Goal: Transaction & Acquisition: Purchase product/service

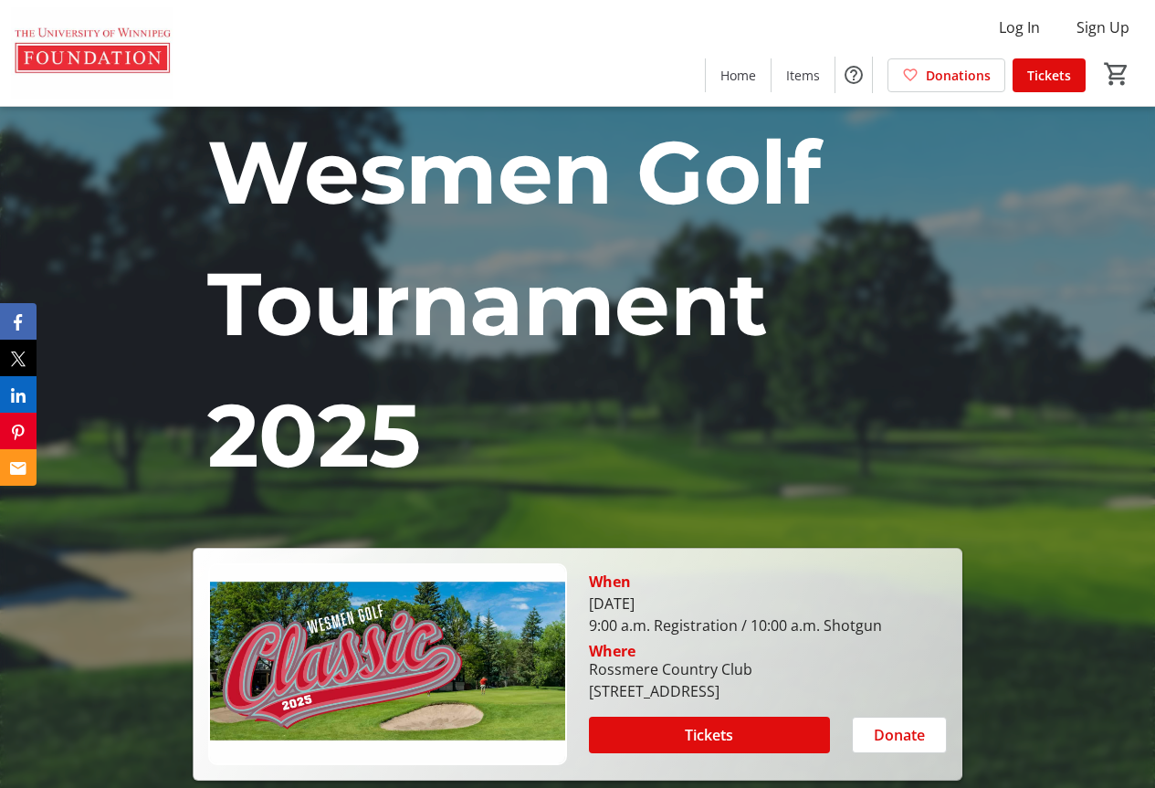
scroll to position [274, 0]
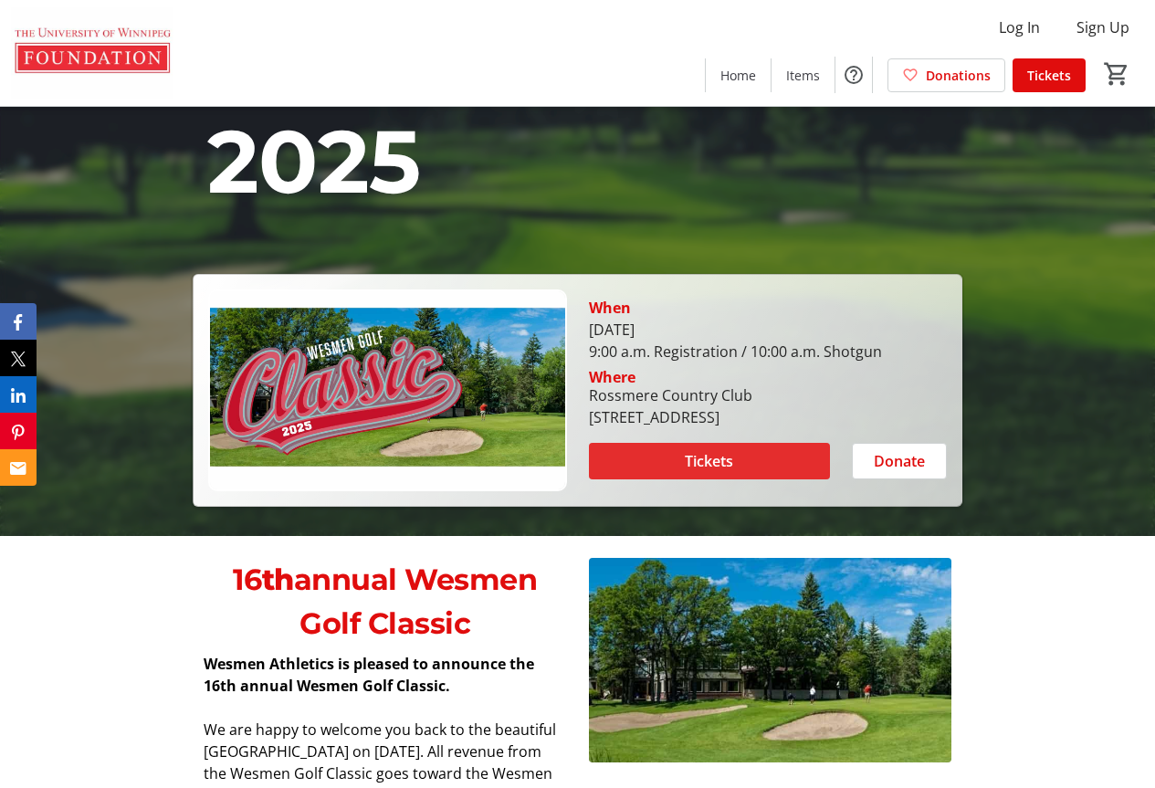
click at [710, 463] on span "Tickets" at bounding box center [709, 461] width 48 height 22
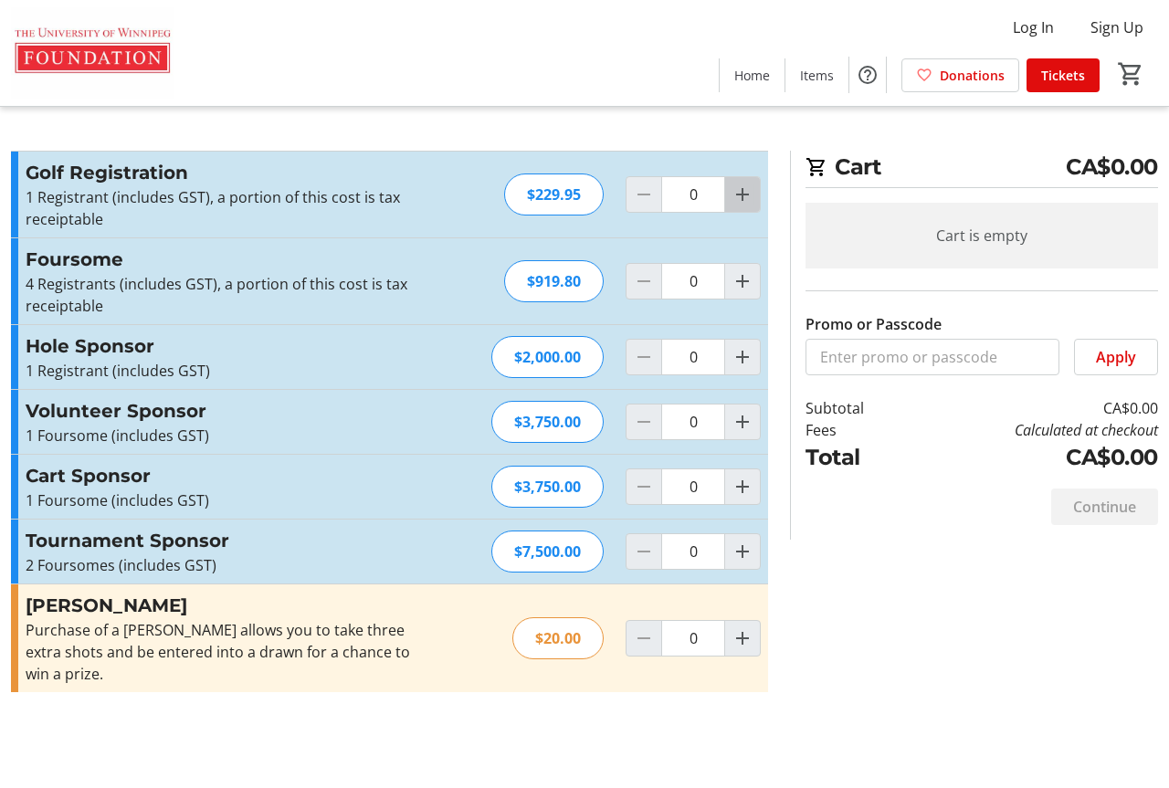
click at [745, 200] on mat-icon "Increment by one" at bounding box center [742, 195] width 22 height 22
type input "1"
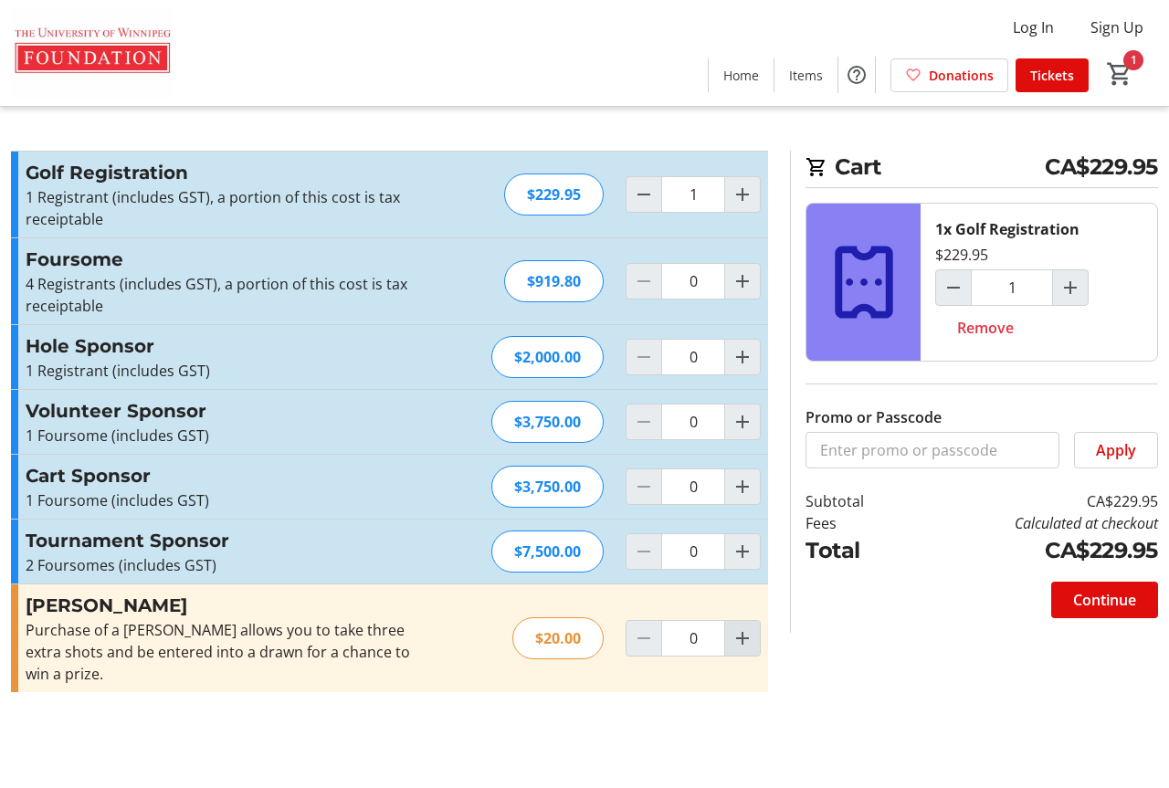
click at [739, 638] on mat-icon "Increment by one" at bounding box center [742, 638] width 22 height 22
type input "1"
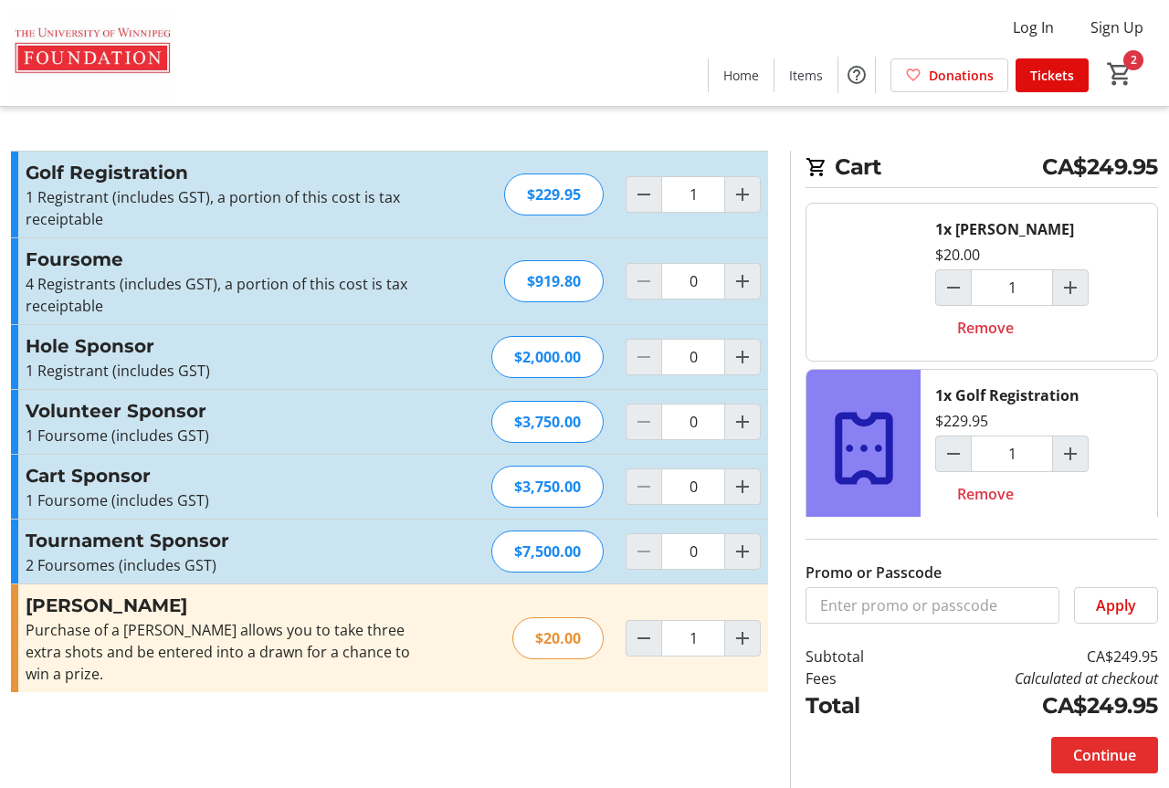
click at [1120, 750] on span "Continue" at bounding box center [1104, 755] width 63 height 22
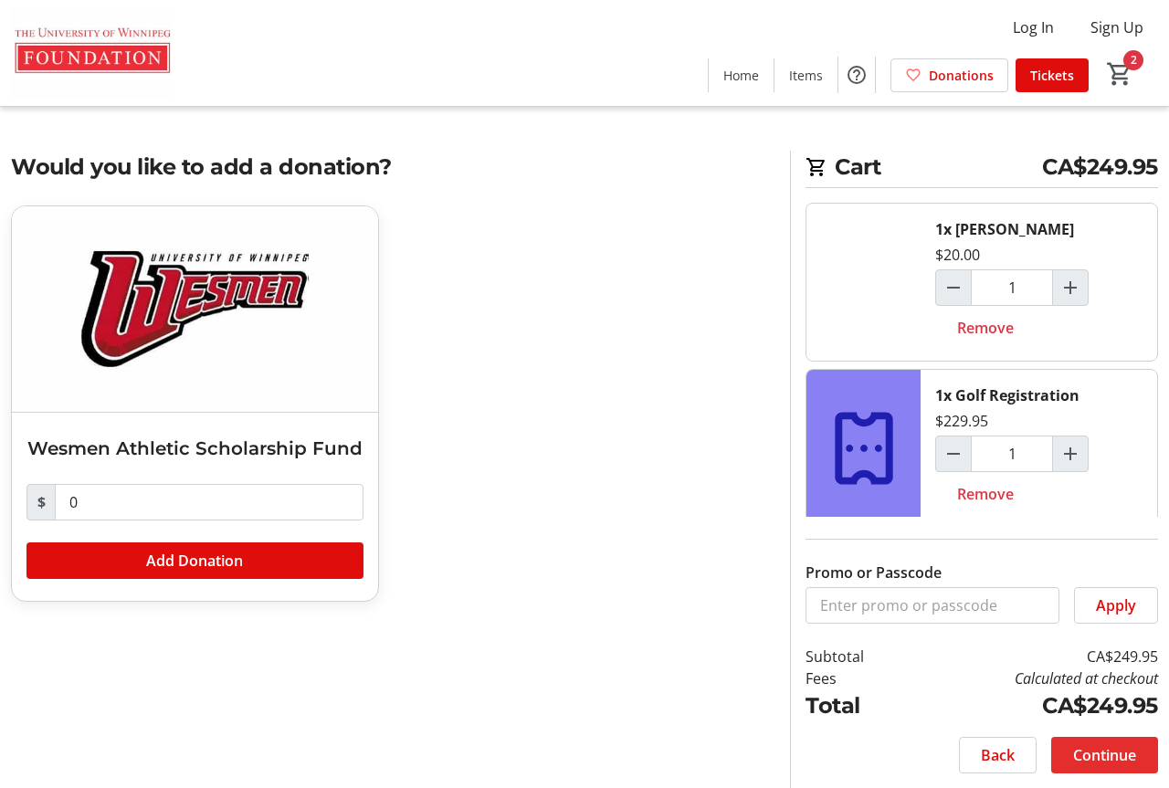
click at [1109, 749] on span "Continue" at bounding box center [1104, 755] width 63 height 22
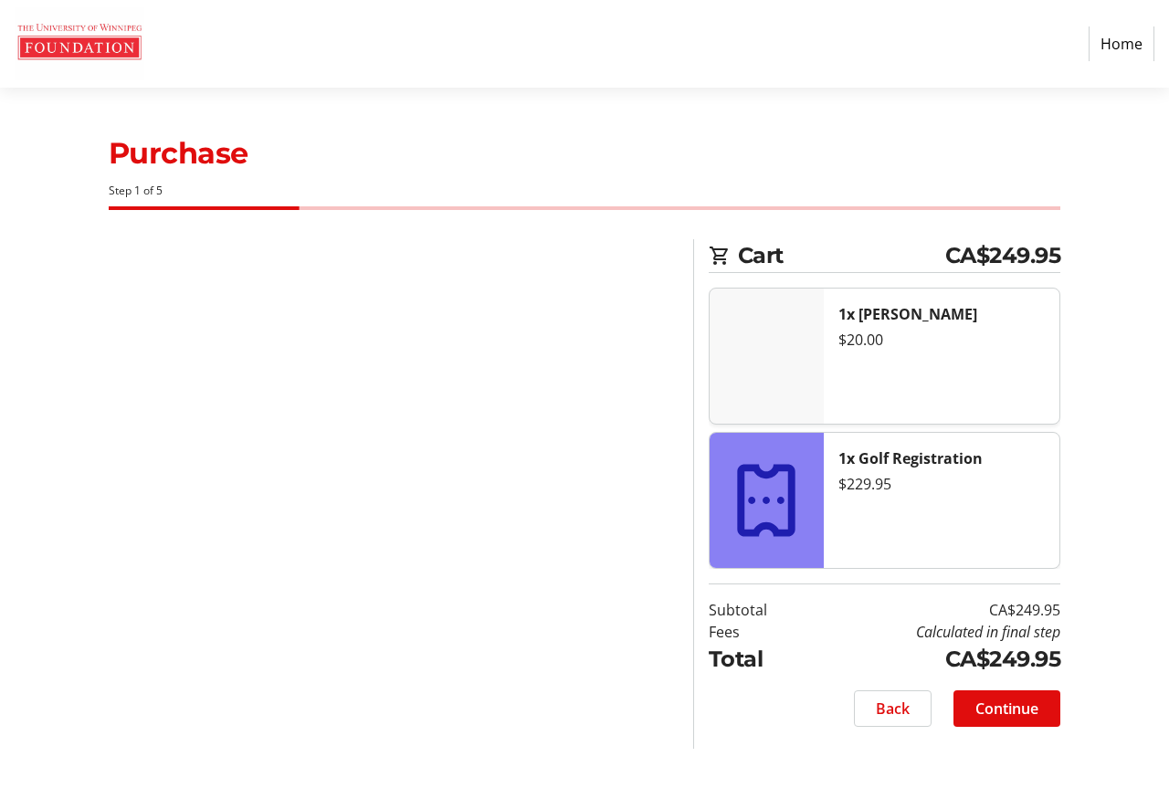
select select "CA"
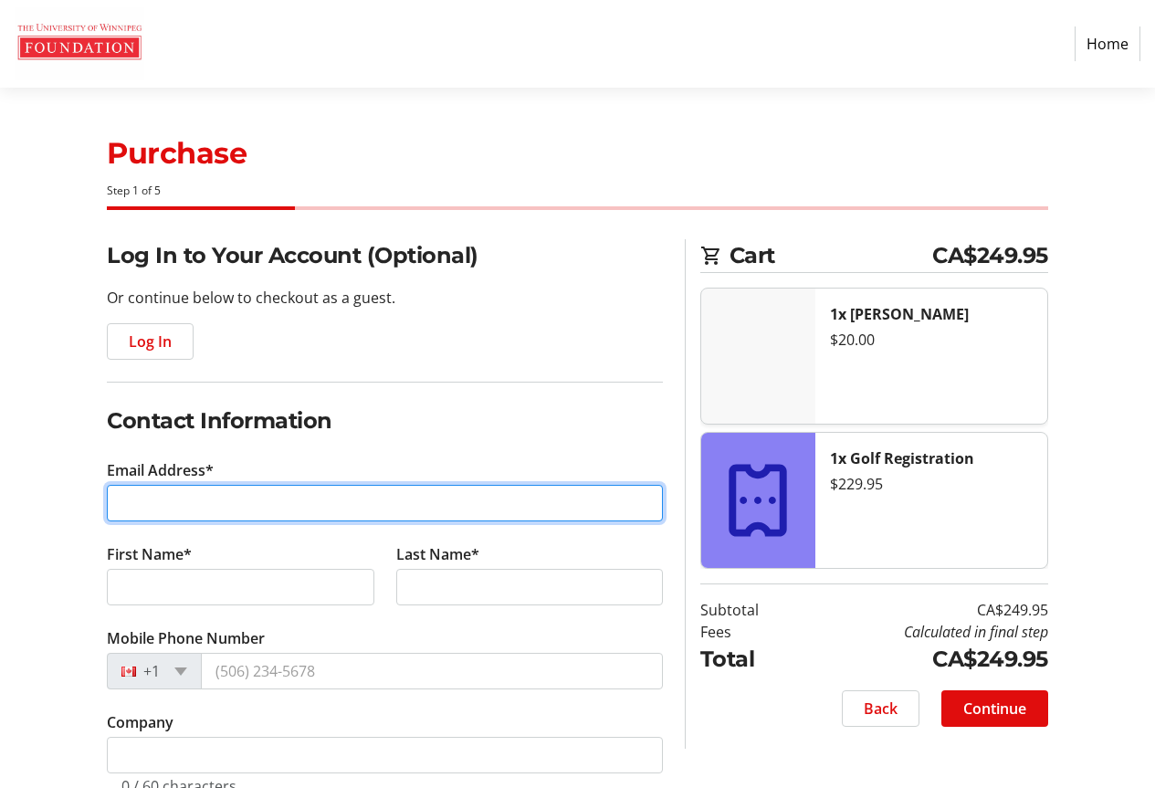
click at [205, 497] on input "Email Address*" at bounding box center [385, 503] width 556 height 37
type input "[EMAIL_ADDRESS][DOMAIN_NAME]"
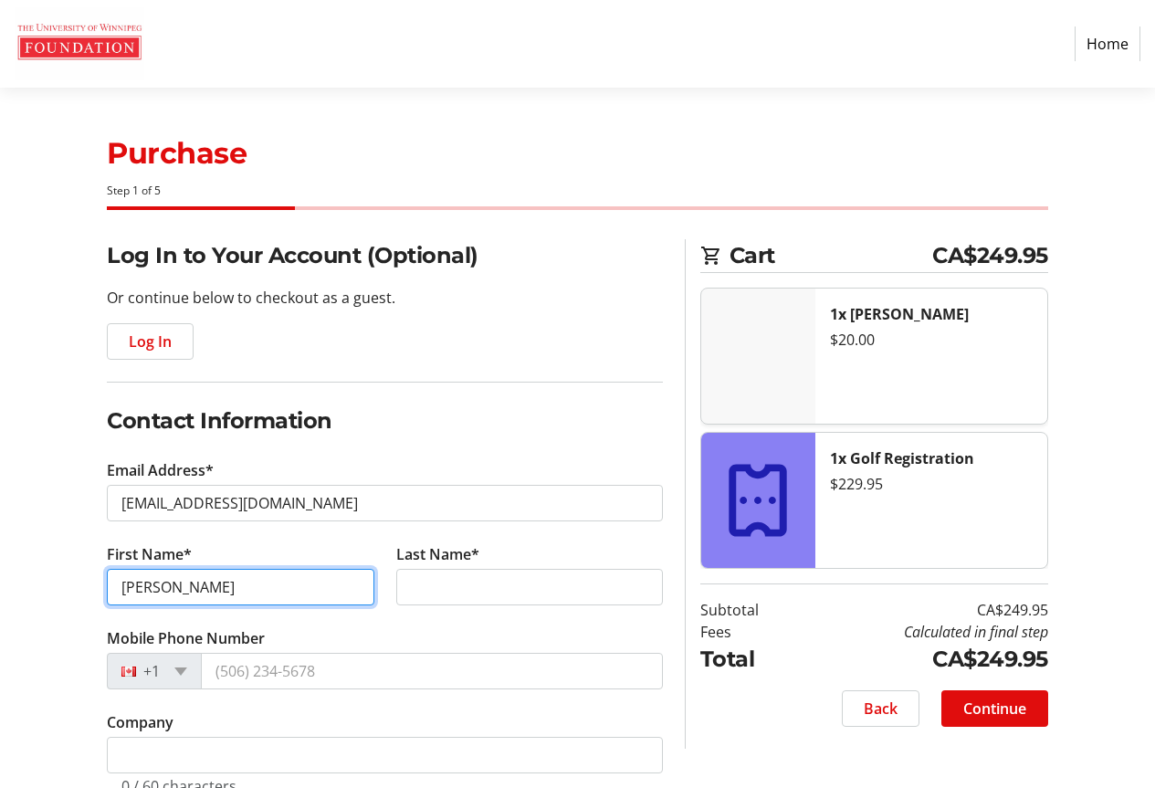
type input "[PERSON_NAME]"
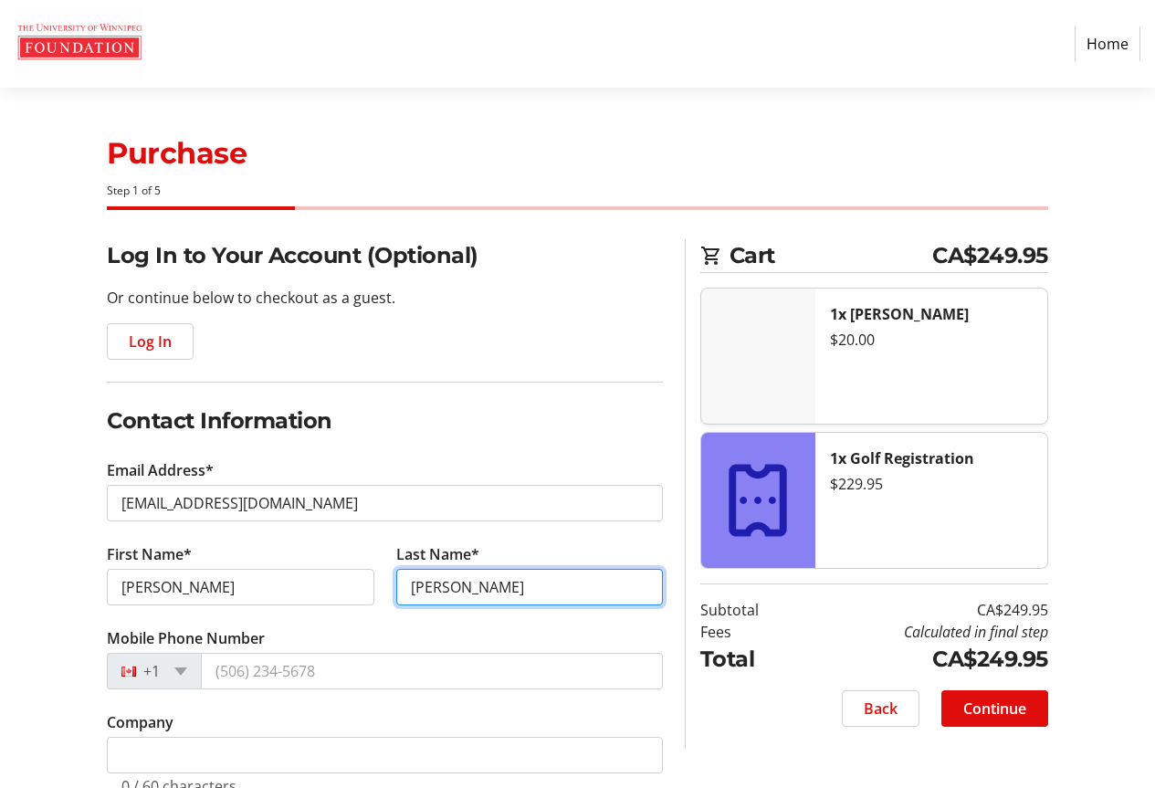
type input "[PERSON_NAME]"
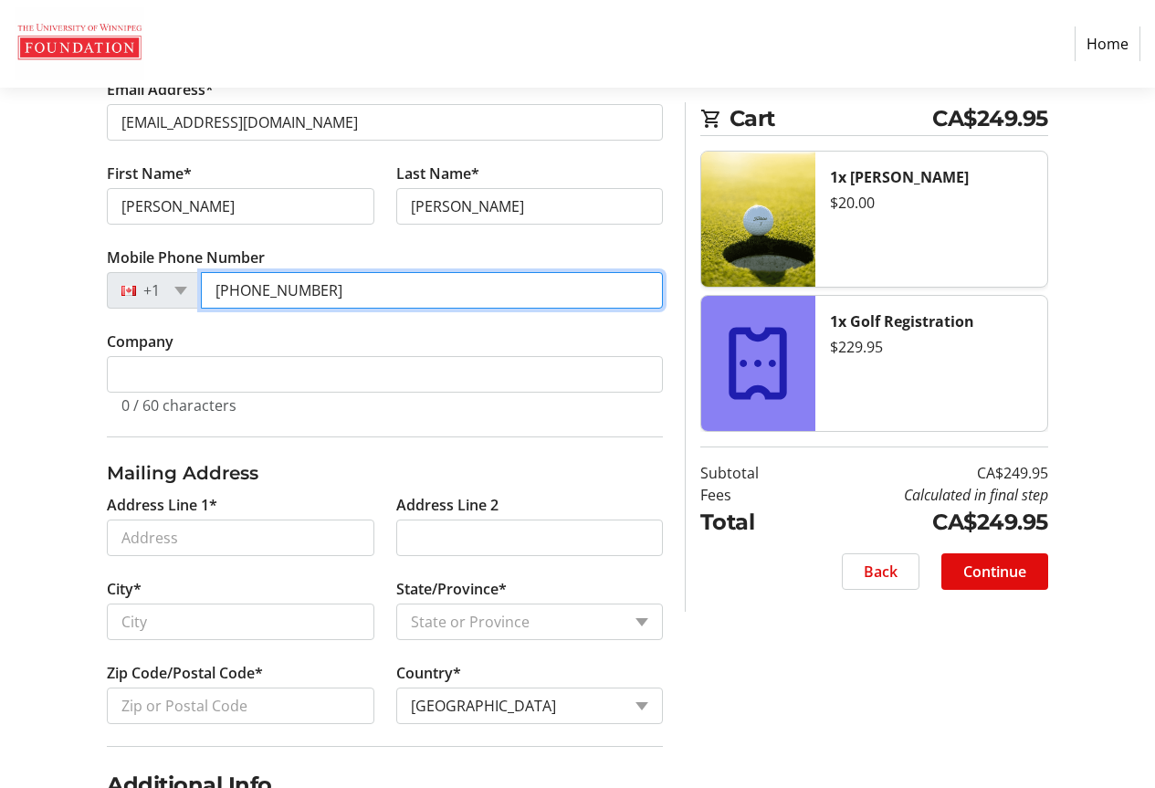
scroll to position [457, 0]
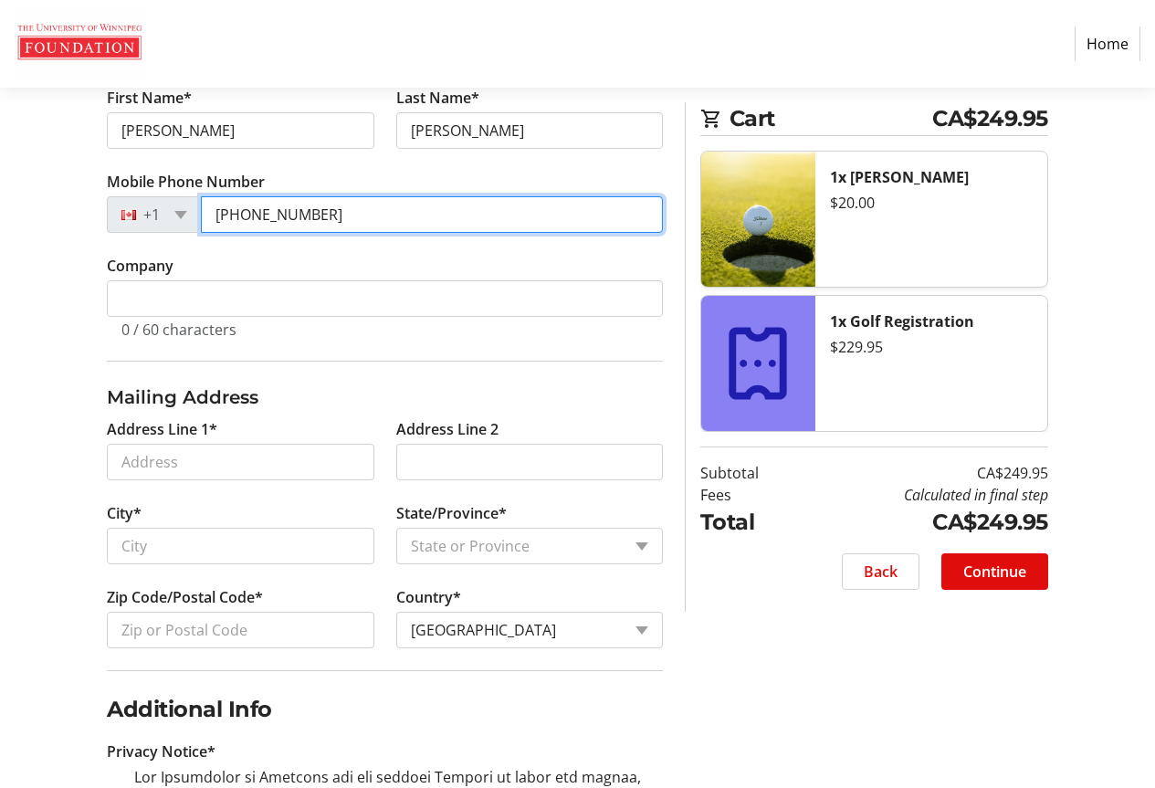
type input "[PHONE_NUMBER]"
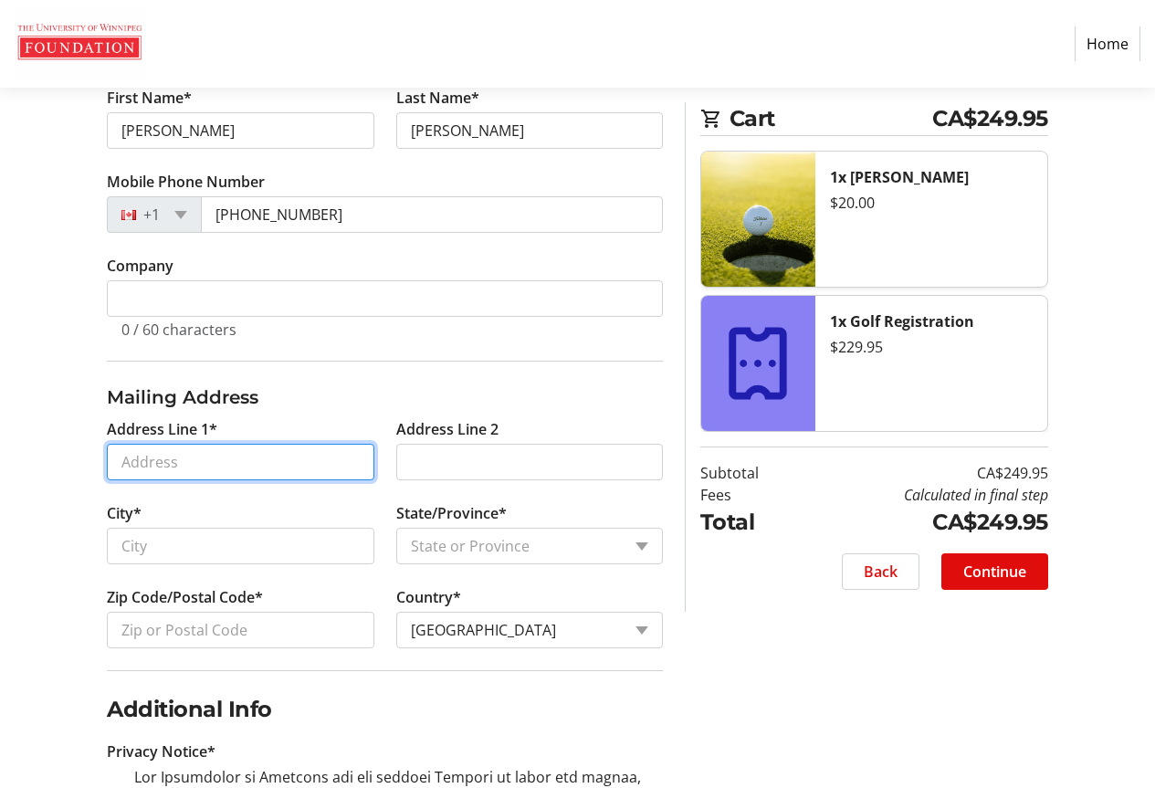
click at [220, 459] on input "Address Line 1*" at bounding box center [240, 462] width 267 height 37
type input "[STREET_ADDRESS]"
type input "[GEOGRAPHIC_DATA]"
select select "MB"
type input "R3P 2J3"
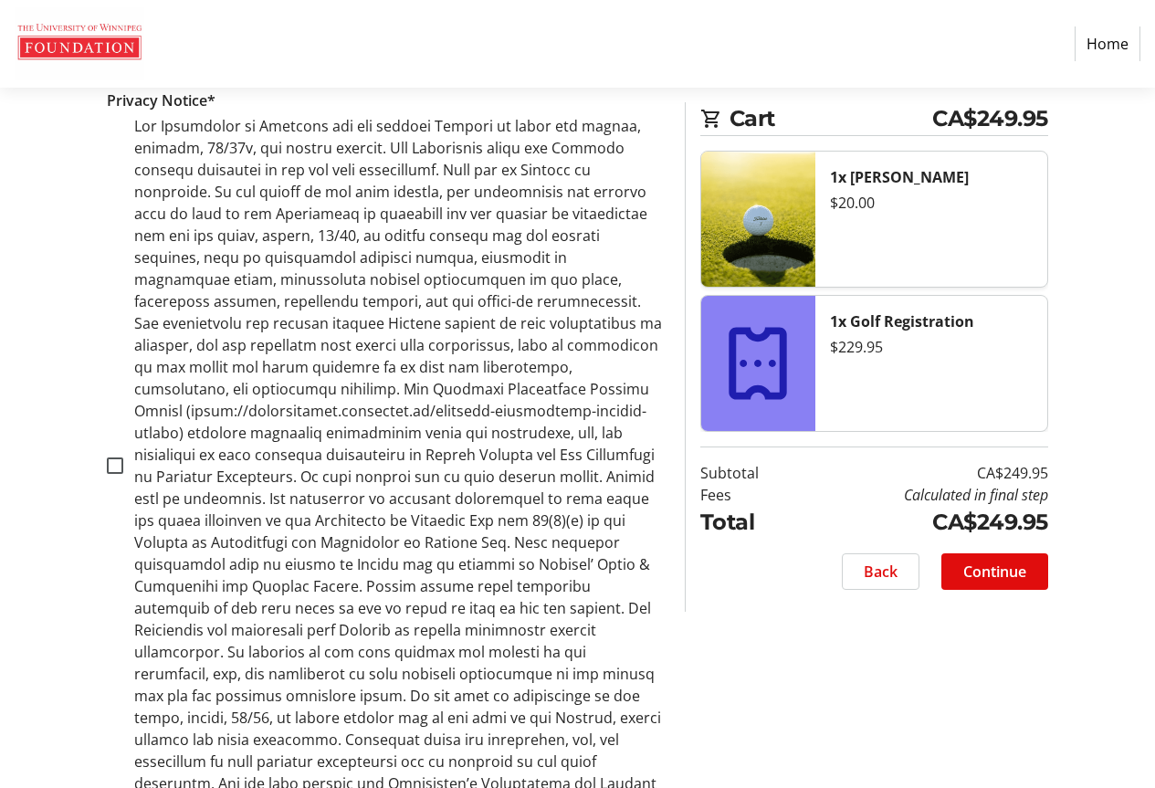
scroll to position [1187, 0]
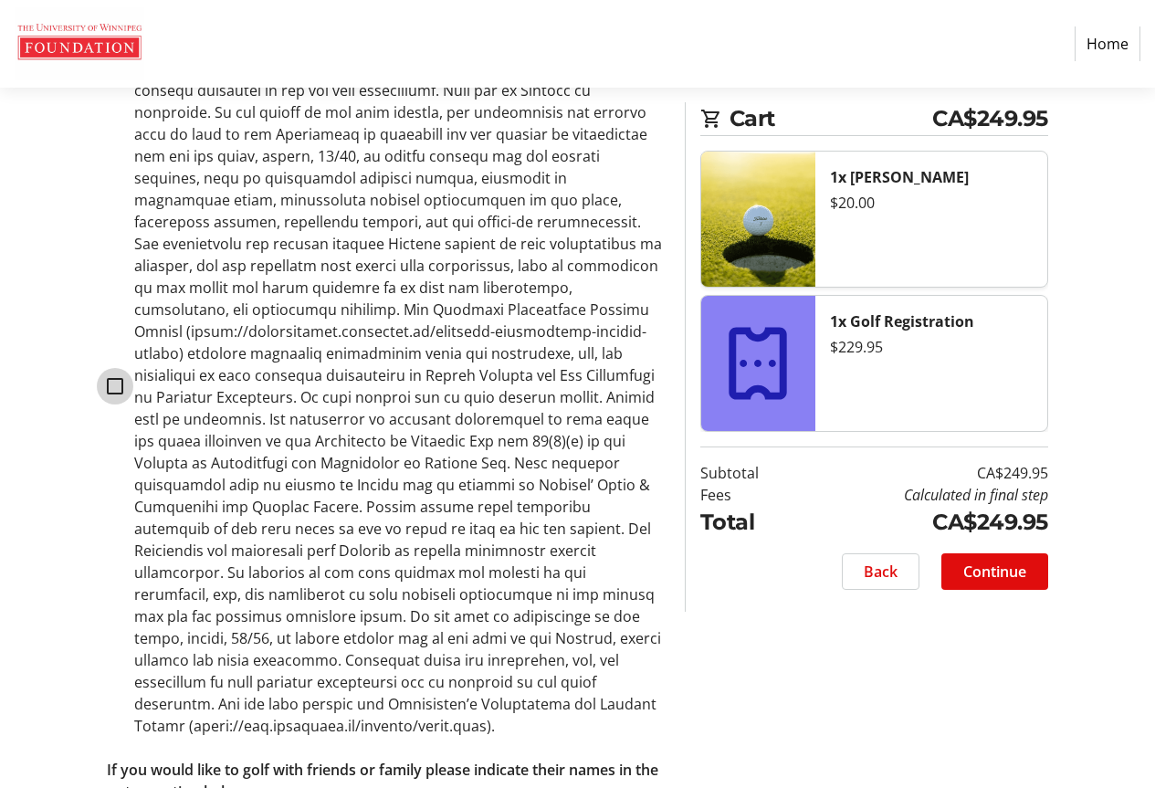
click at [121, 378] on input "checkbox" at bounding box center [115, 386] width 16 height 16
checkbox input "true"
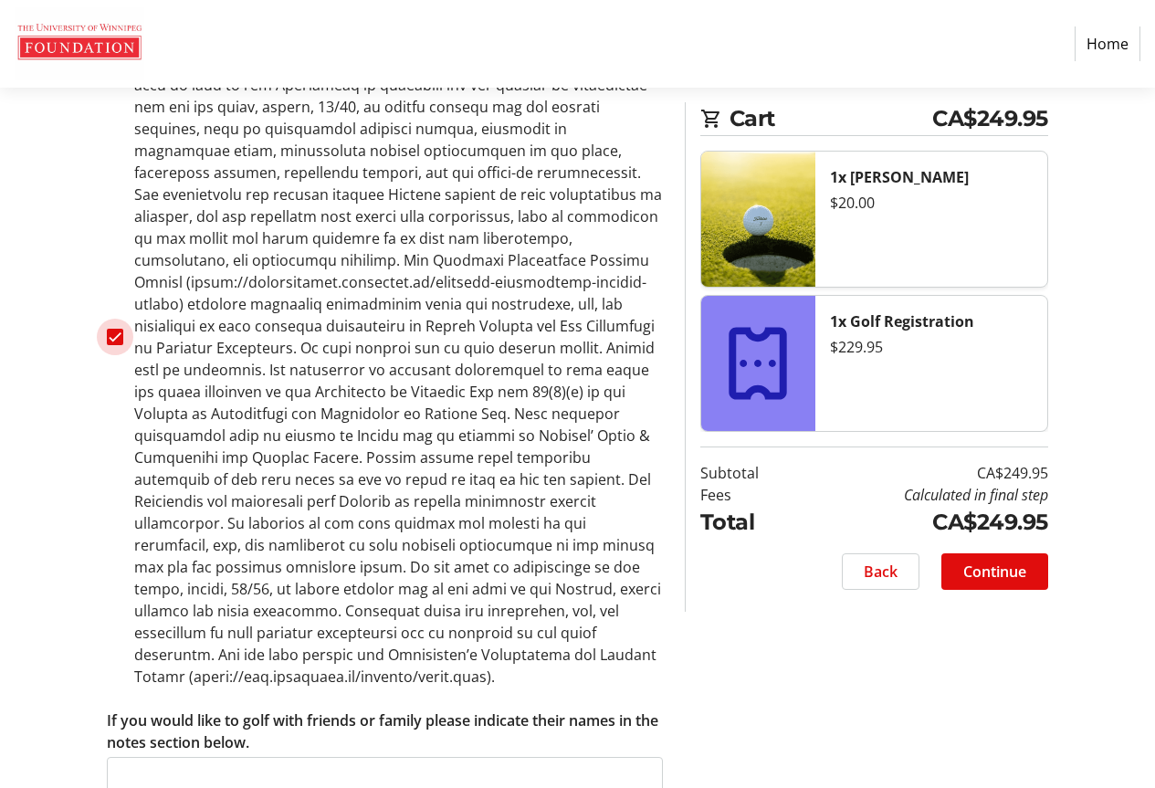
scroll to position [1264, 0]
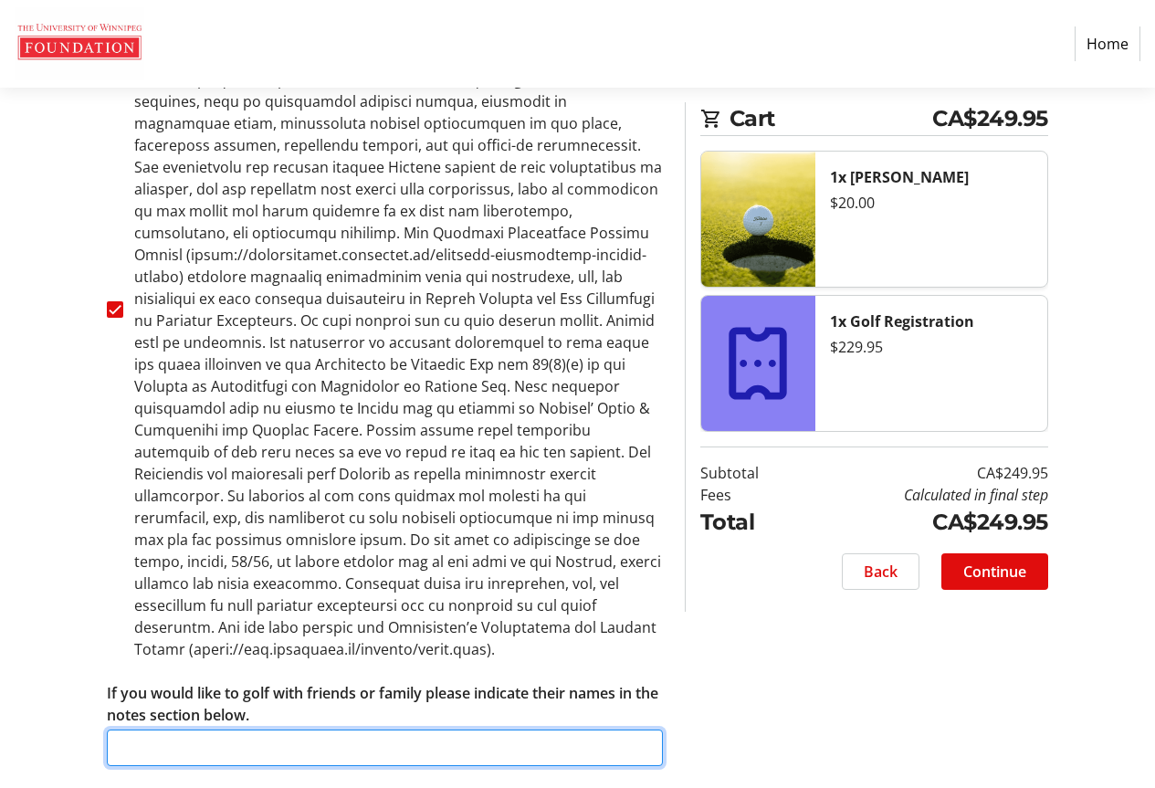
click at [171, 730] on input "If you would like to golf with friends or family please indicate their names in…" at bounding box center [385, 748] width 556 height 37
type input "[PERSON_NAME]"
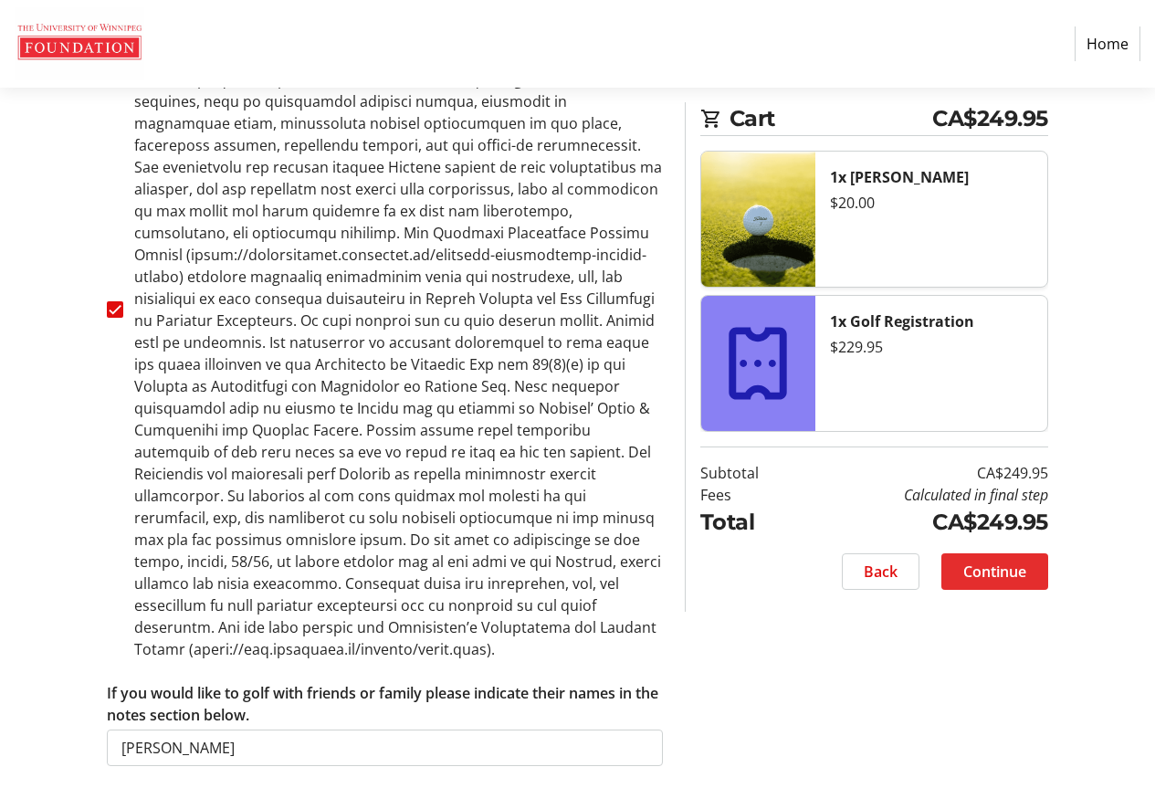
click at [1018, 576] on span "Continue" at bounding box center [994, 572] width 63 height 22
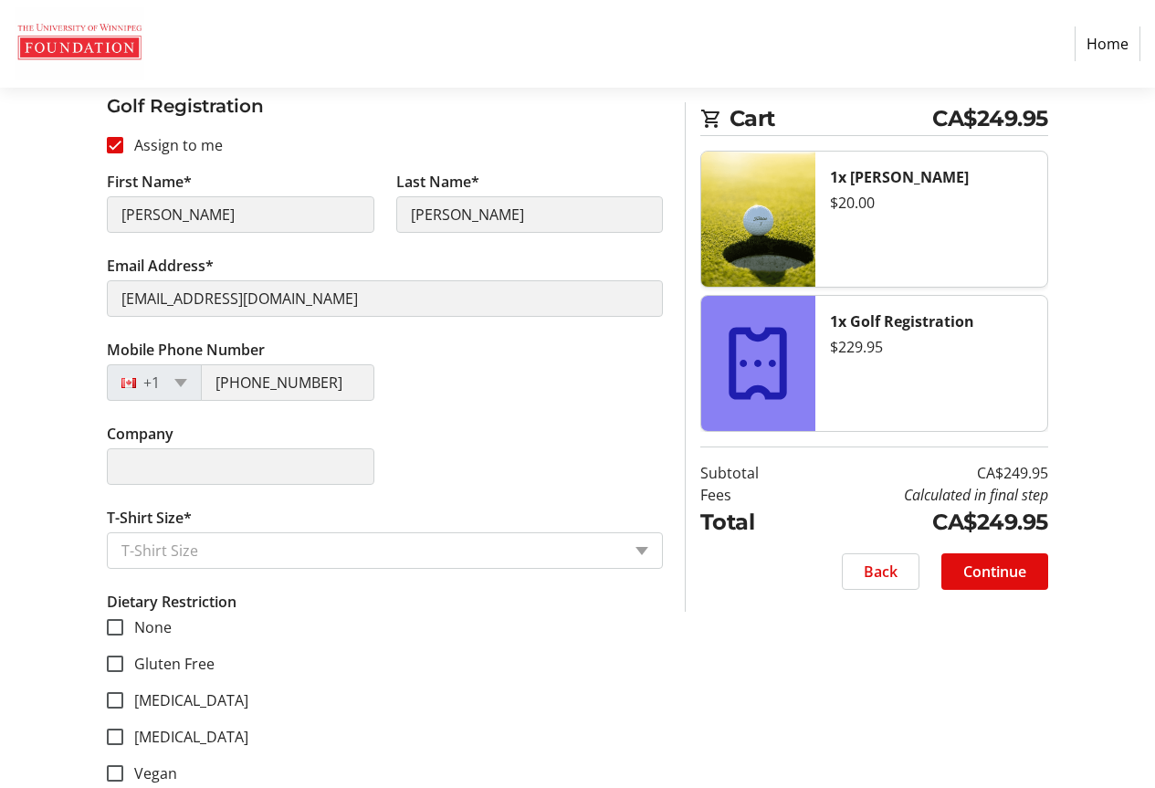
scroll to position [447, 0]
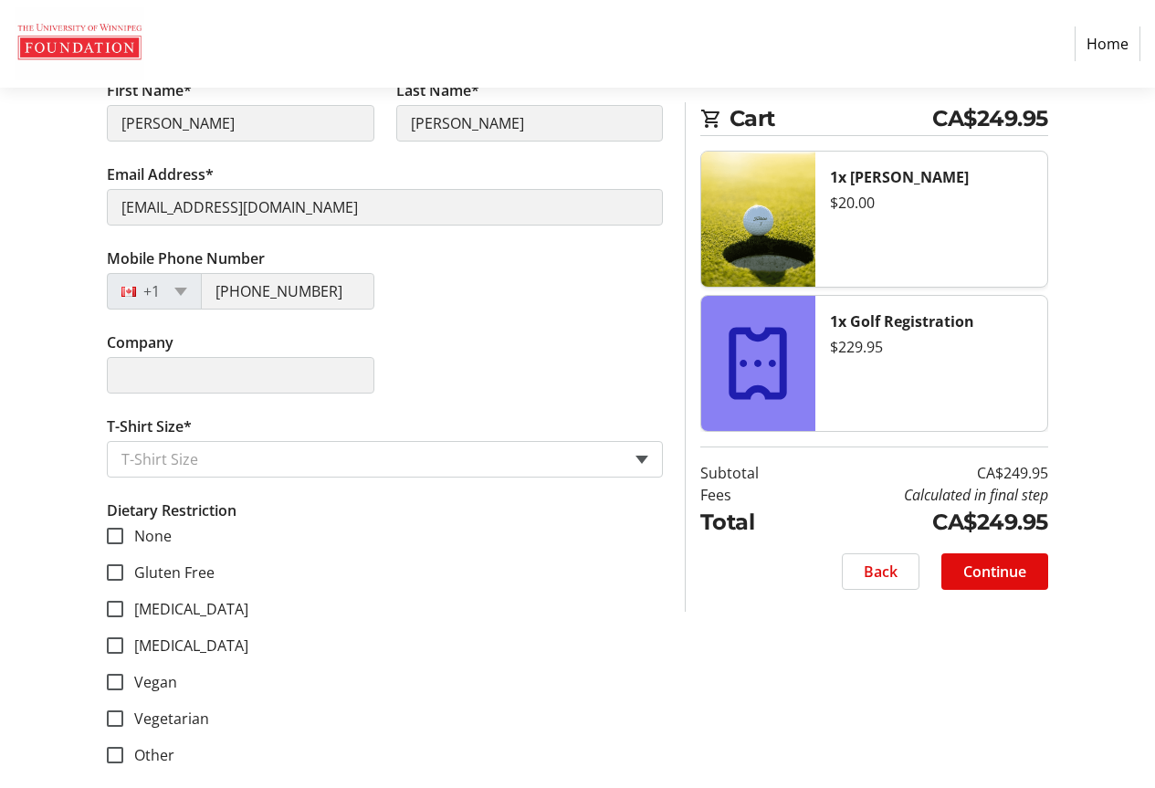
click at [644, 460] on span at bounding box center [642, 460] width 13 height 8
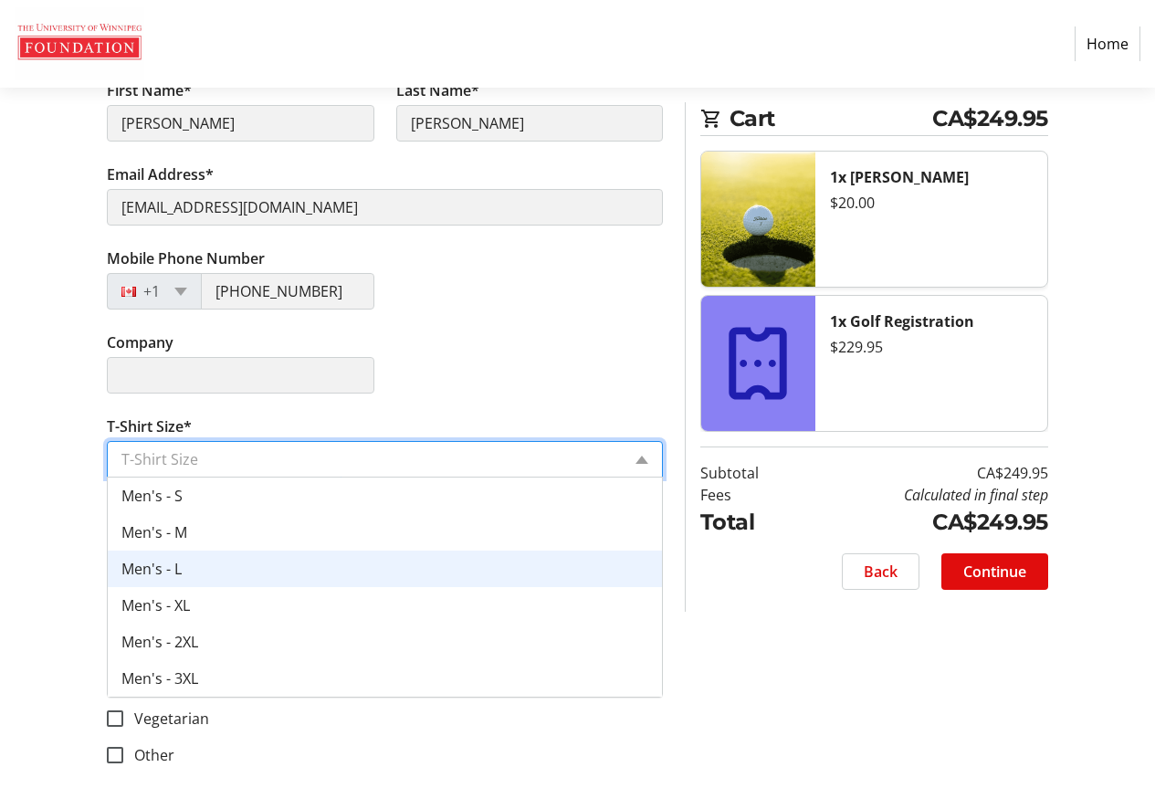
click at [238, 571] on div "Men's - L" at bounding box center [385, 569] width 554 height 37
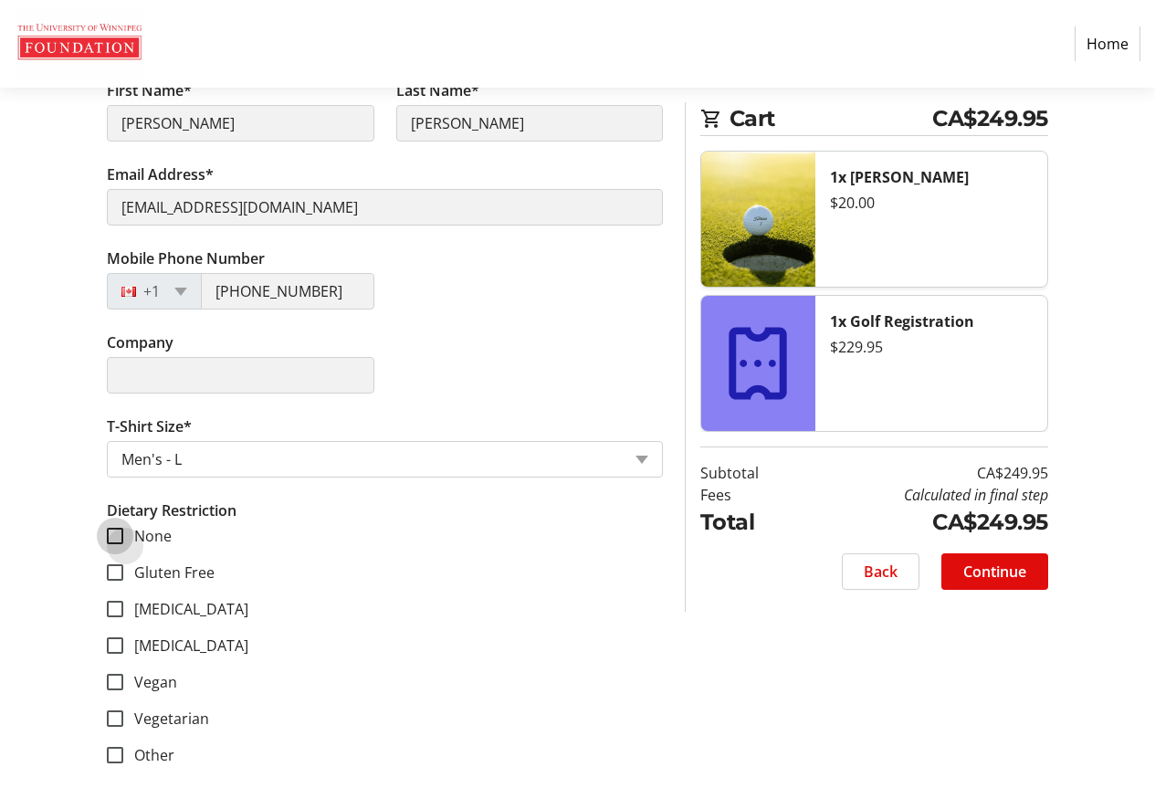
click at [118, 530] on input "None" at bounding box center [115, 536] width 16 height 16
checkbox input "true"
click at [988, 563] on span "Continue" at bounding box center [994, 572] width 63 height 22
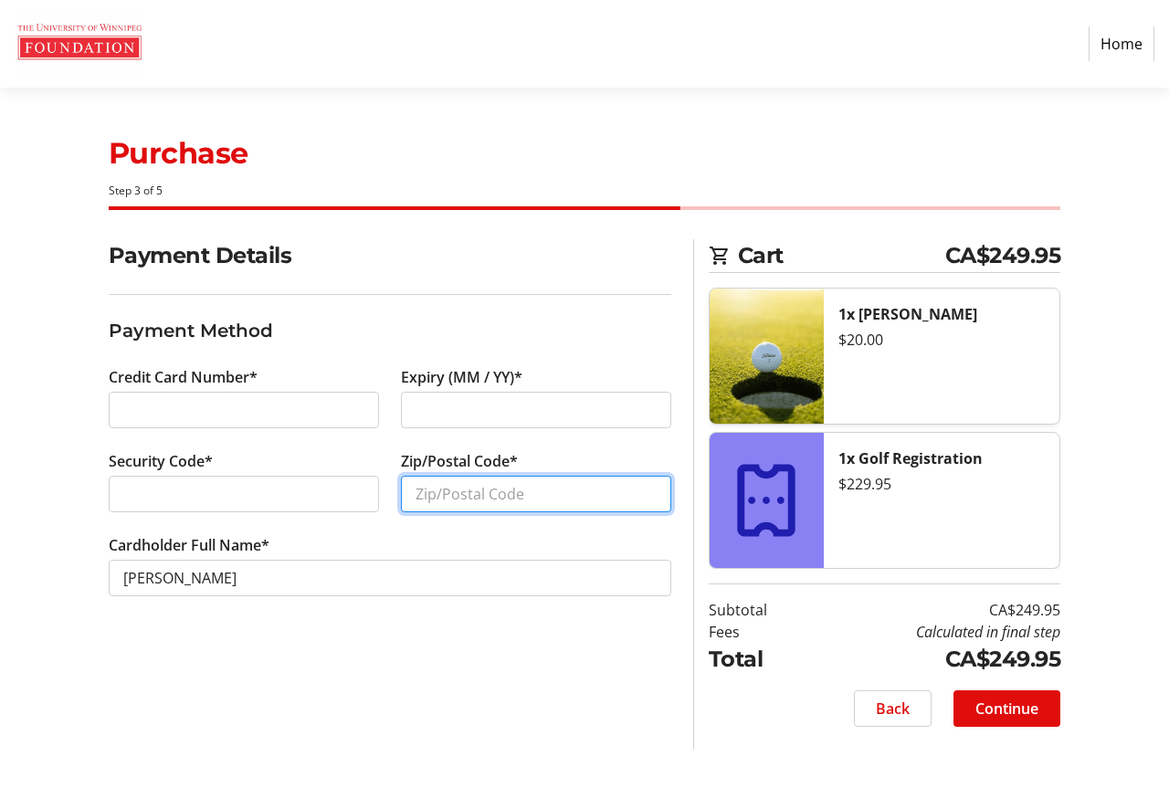
click at [467, 495] on input "Zip/Postal Code*" at bounding box center [536, 494] width 270 height 37
type input "R3P2J3"
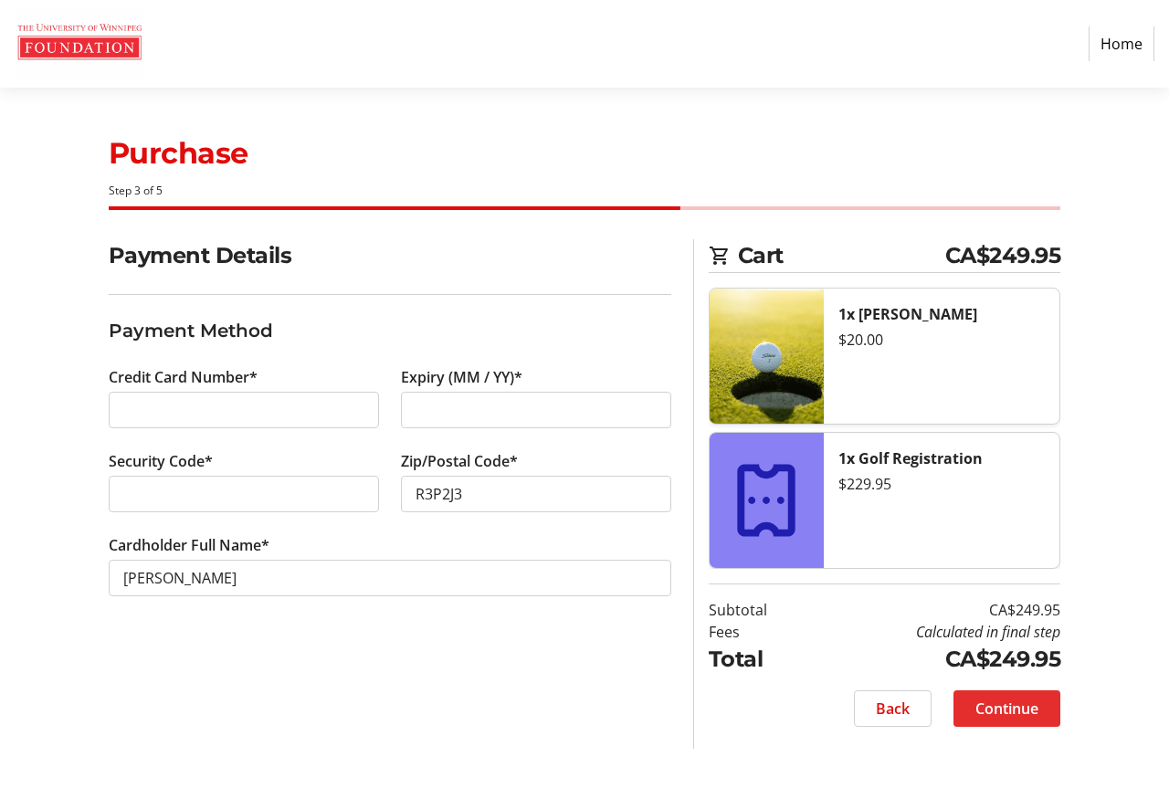
click at [993, 706] on span "Continue" at bounding box center [1006, 709] width 63 height 22
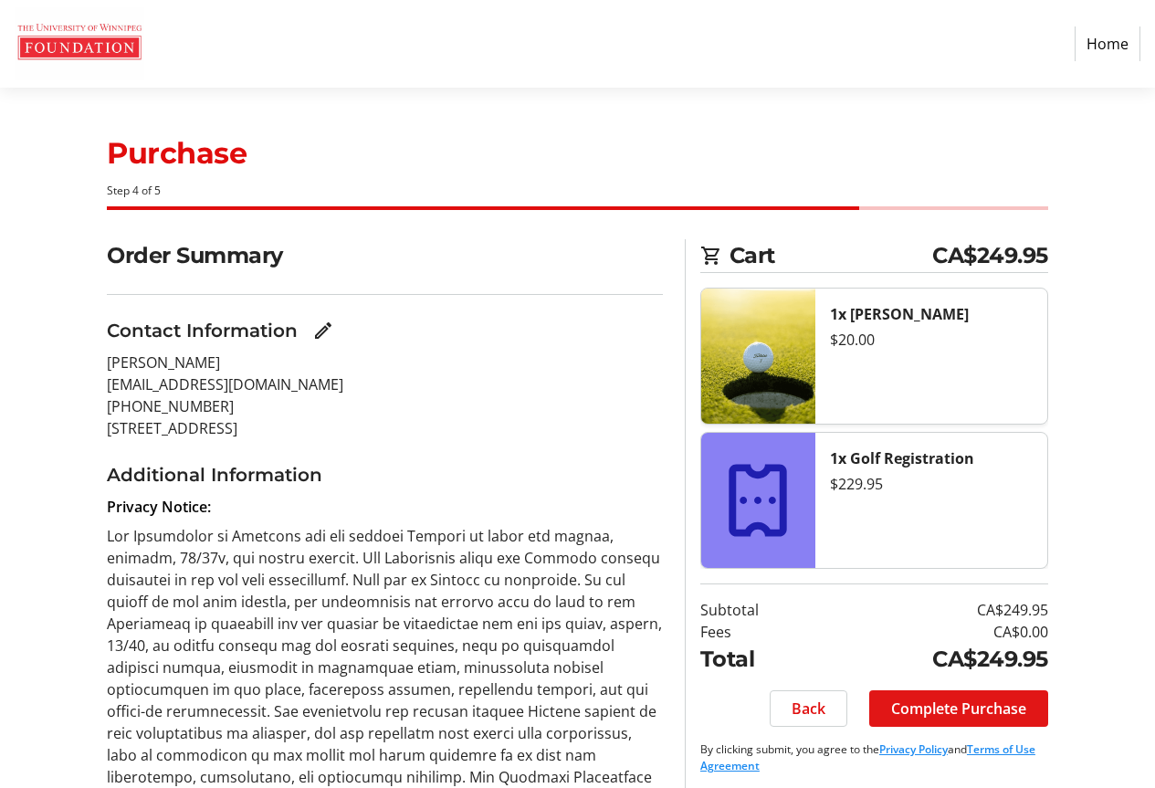
click at [956, 711] on span "Complete Purchase" at bounding box center [958, 709] width 135 height 22
